Goal: Check status: Check status

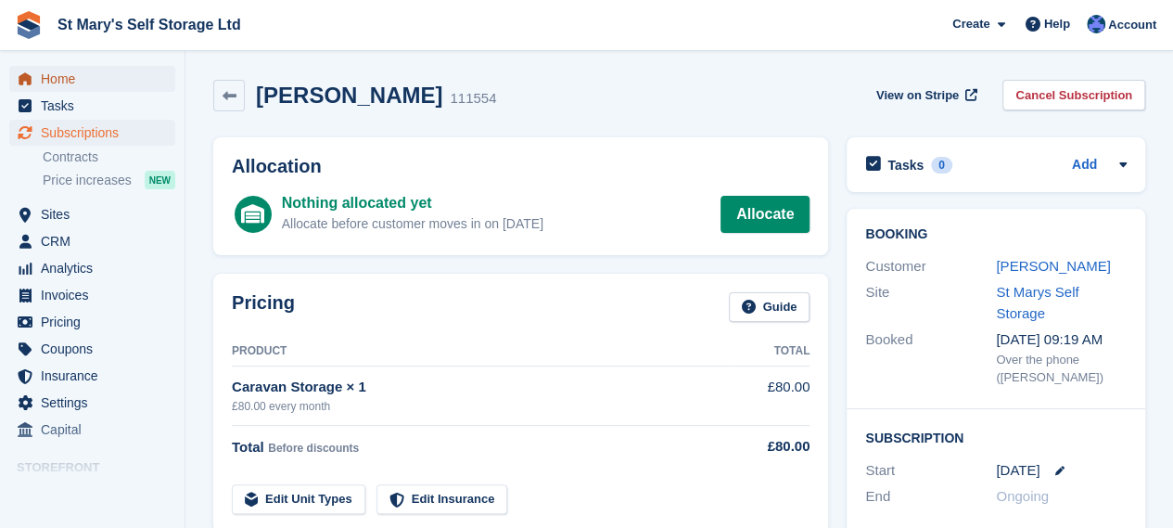
click at [129, 83] on span "Home" at bounding box center [96, 79] width 111 height 26
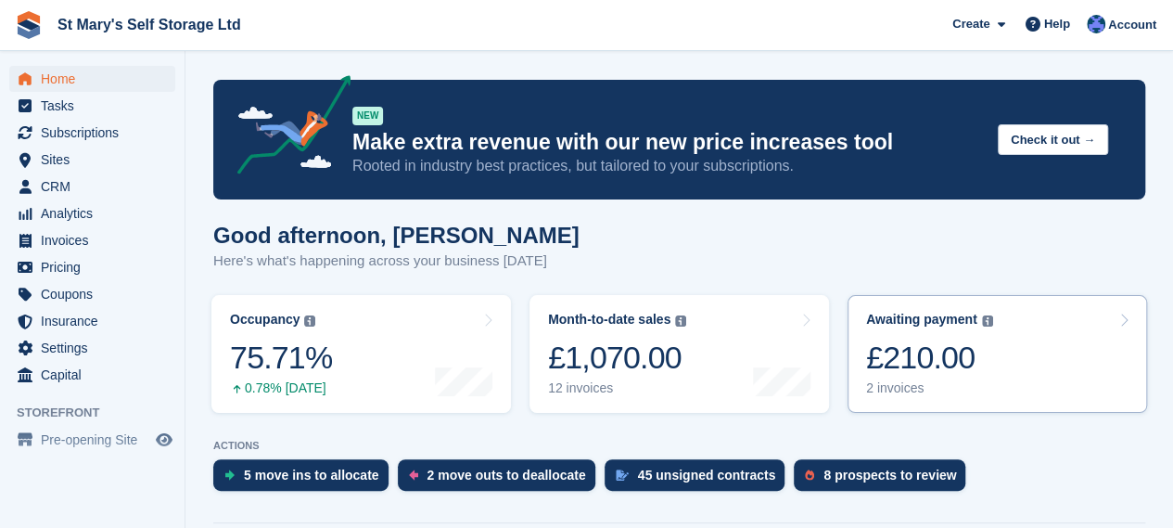
click at [910, 391] on div "2 invoices" at bounding box center [929, 388] width 127 height 16
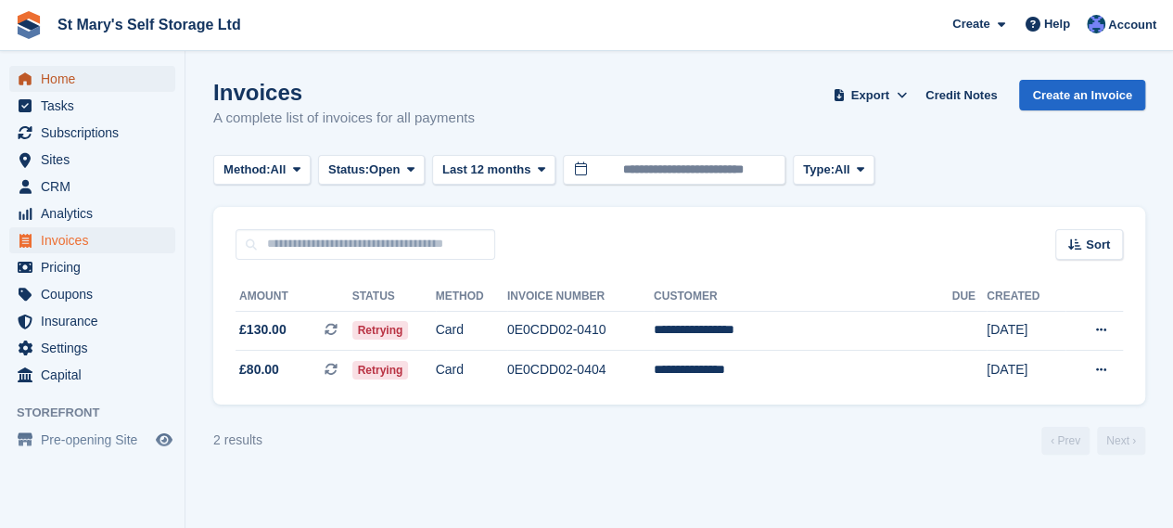
click at [102, 90] on span "Home" at bounding box center [96, 79] width 111 height 26
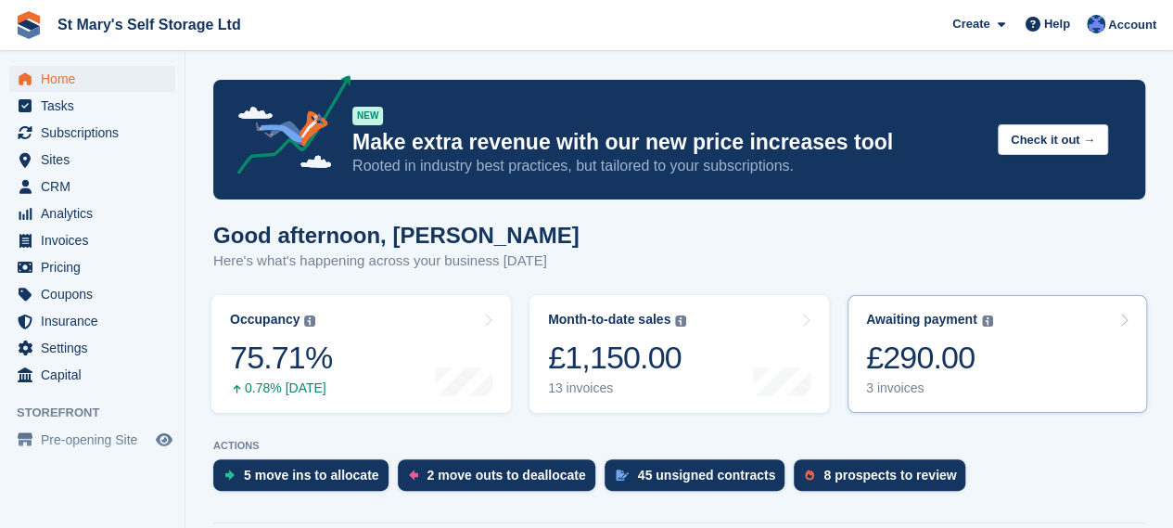
click at [955, 379] on div "Awaiting payment The total outstanding balance on all open invoices. £290.00 3 …" at bounding box center [929, 354] width 127 height 84
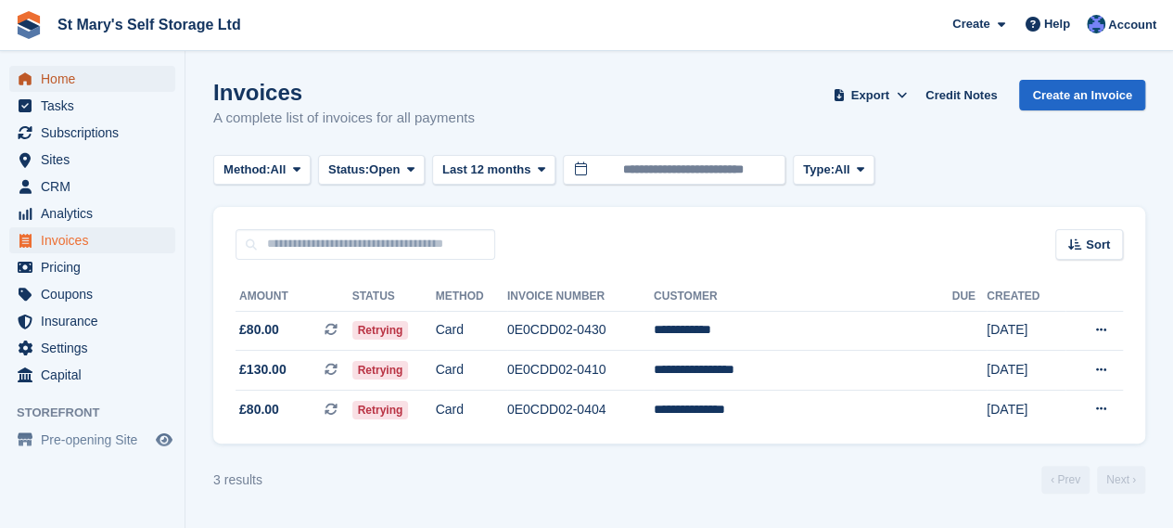
click at [102, 83] on span "Home" at bounding box center [96, 79] width 111 height 26
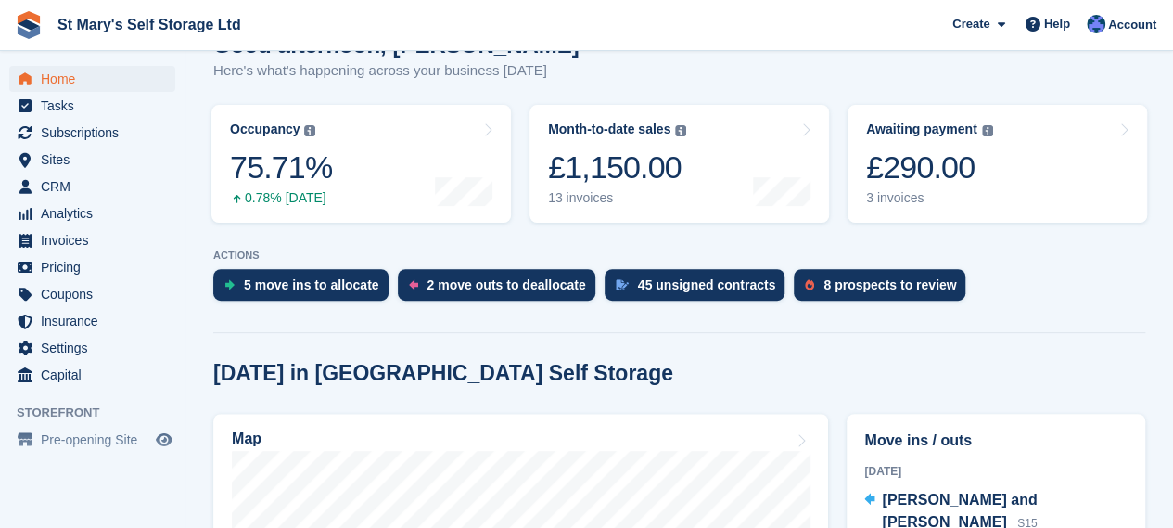
scroll to position [191, 0]
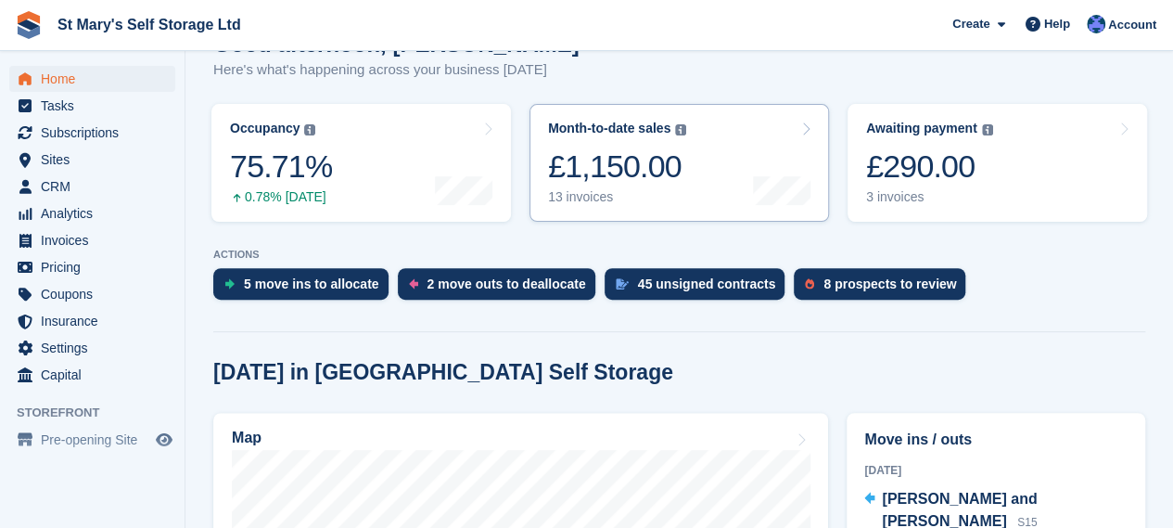
click at [653, 190] on div "13 invoices" at bounding box center [617, 197] width 138 height 16
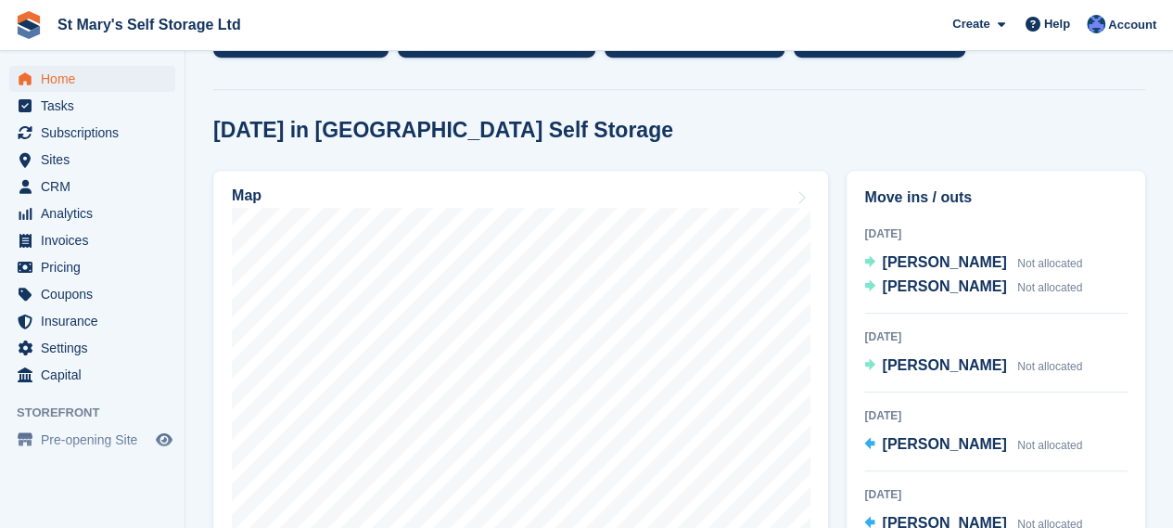
scroll to position [594, 0]
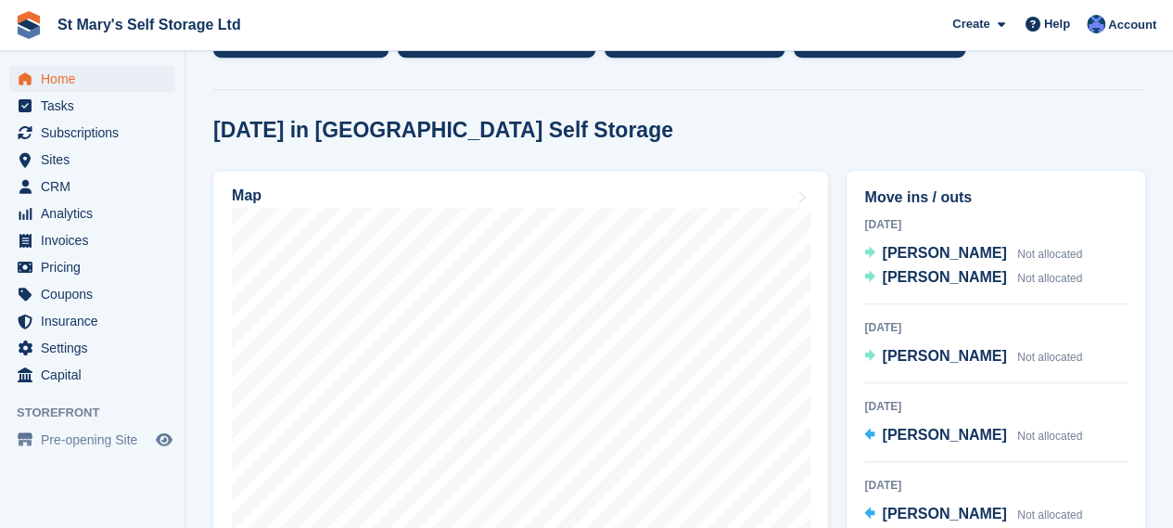
click at [1128, 478] on div "Move ins / outs Today Trevor and C. Gosney S15 Susie Italiano Not allocated Ala…" at bounding box center [996, 378] width 299 height 415
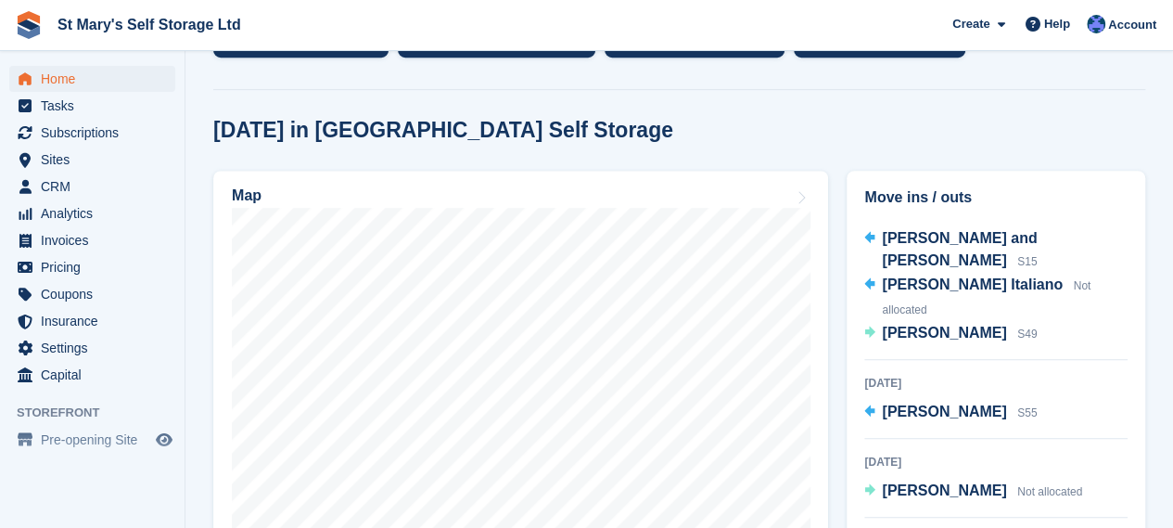
scroll to position [0, 0]
